Goal: Information Seeking & Learning: Learn about a topic

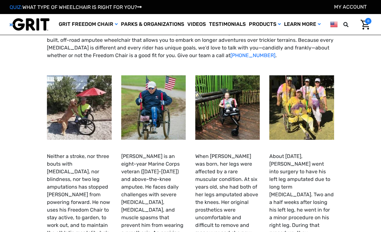
select select "US"
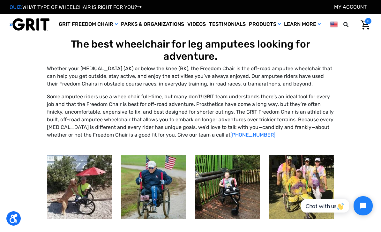
click at [0, 0] on img at bounding box center [0, 0] width 0 height 0
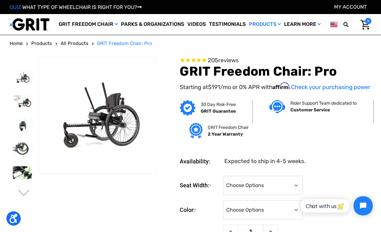
click at [18, 171] on img at bounding box center [22, 172] width 19 height 13
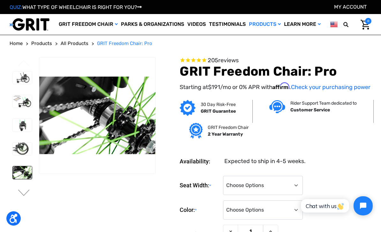
click at [15, 148] on img at bounding box center [22, 149] width 19 height 13
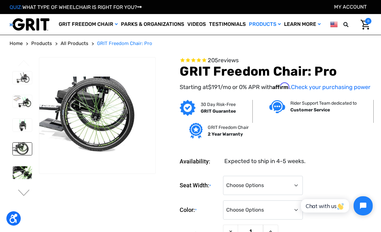
click at [20, 130] on img at bounding box center [22, 125] width 19 height 13
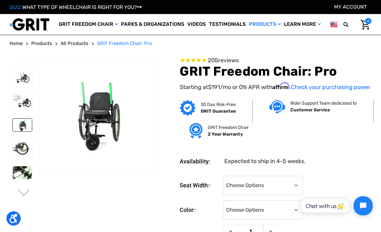
click at [23, 103] on img at bounding box center [22, 101] width 19 height 12
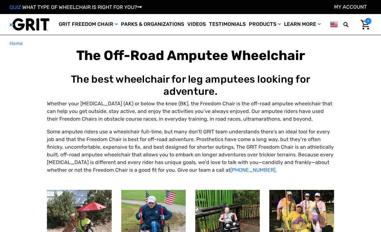
select select "US"
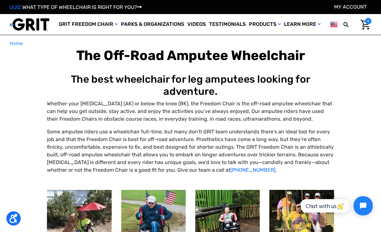
click at [189, 21] on link "Videos" at bounding box center [197, 24] width 22 height 21
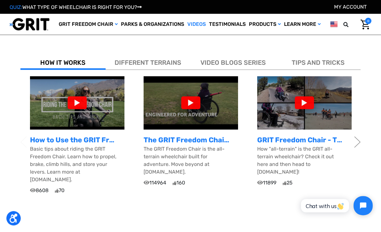
scroll to position [189, 0]
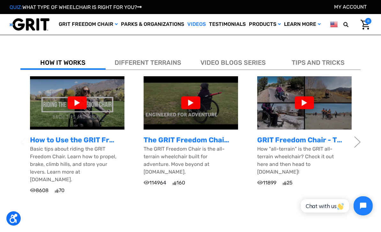
click at [307, 103] on div at bounding box center [304, 102] width 19 height 13
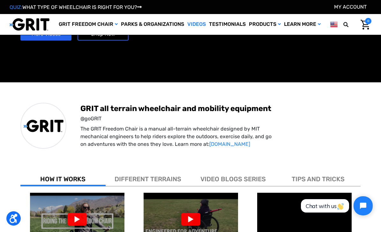
scroll to position [43, 0]
